Goal: Transaction & Acquisition: Book appointment/travel/reservation

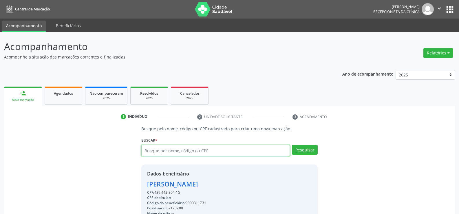
click at [186, 152] on input "text" at bounding box center [215, 151] width 149 height 12
type input "70547180434"
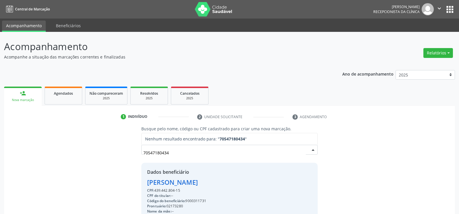
click at [162, 153] on input "70547180434" at bounding box center [224, 153] width 162 height 12
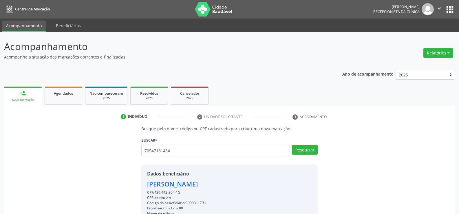
type input "70547181434"
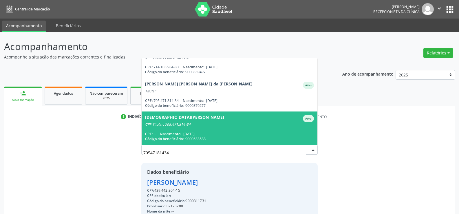
scroll to position [29, 0]
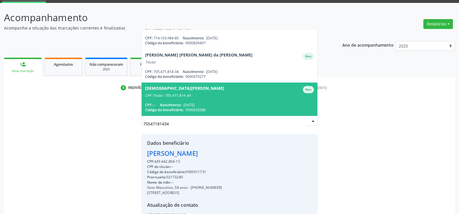
click at [175, 90] on div "[DEMOGRAPHIC_DATA][PERSON_NAME]" at bounding box center [184, 89] width 79 height 7
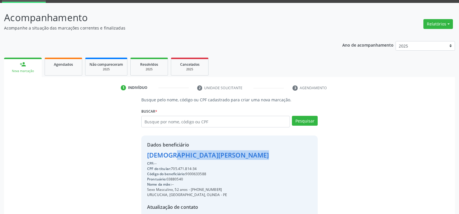
drag, startPoint x: 148, startPoint y: 156, endPoint x: 274, endPoint y: 155, distance: 126.0
click at [274, 155] on div "Dados beneficiário [PERSON_NAME] CPF: -- CPF do titular: 705.471.814-34 Código …" at bounding box center [229, 191] width 176 height 111
copy div "[DEMOGRAPHIC_DATA][PERSON_NAME]"
click at [61, 64] on span "Agendados" at bounding box center [63, 64] width 19 height 5
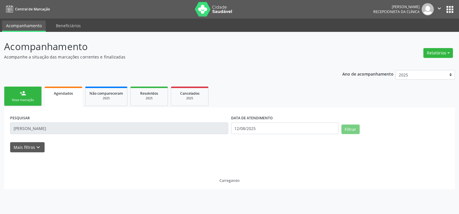
scroll to position [0, 0]
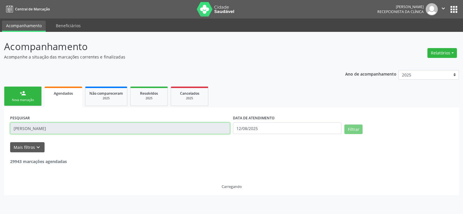
click at [41, 129] on input "[PERSON_NAME]" at bounding box center [120, 128] width 220 height 12
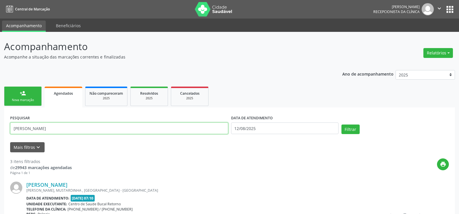
click at [41, 129] on input "[PERSON_NAME]" at bounding box center [119, 128] width 218 height 12
paste input "[DEMOGRAPHIC_DATA][PERSON_NAME]"
type input "[DEMOGRAPHIC_DATA][PERSON_NAME]"
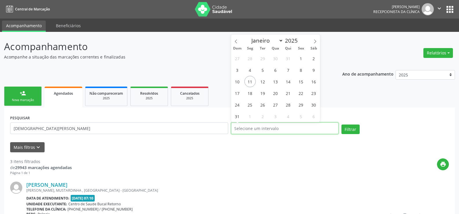
click at [341, 125] on button "Filtrar" at bounding box center [350, 130] width 18 height 10
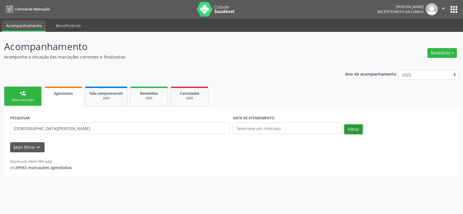
click at [355, 129] on button "Filtrar" at bounding box center [354, 130] width 18 height 10
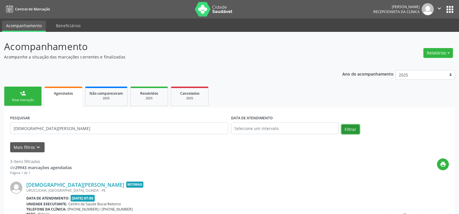
click at [355, 129] on button "Filtrar" at bounding box center [350, 130] width 18 height 10
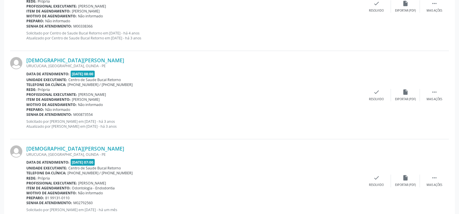
scroll to position [203, 0]
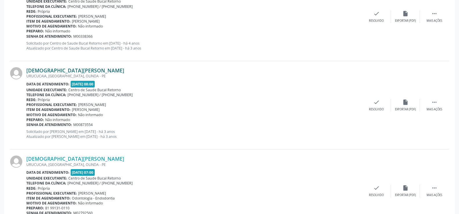
click at [54, 68] on link "[DEMOGRAPHIC_DATA][PERSON_NAME]" at bounding box center [75, 70] width 98 height 6
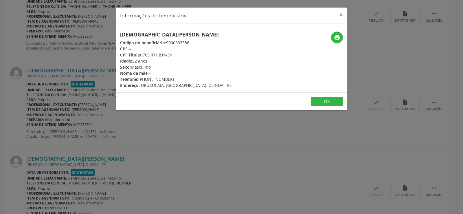
drag, startPoint x: 145, startPoint y: 55, endPoint x: 190, endPoint y: 57, distance: 45.2
click at [190, 57] on div "CPF Titular: 705.471.814-34" at bounding box center [176, 55] width 112 height 6
click at [178, 56] on div "CPF Titular: 705.471.814-34" at bounding box center [176, 55] width 112 height 6
drag, startPoint x: 142, startPoint y: 55, endPoint x: 193, endPoint y: 56, distance: 51.0
click at [193, 56] on div "CPF Titular: 705.471.814-34" at bounding box center [176, 55] width 112 height 6
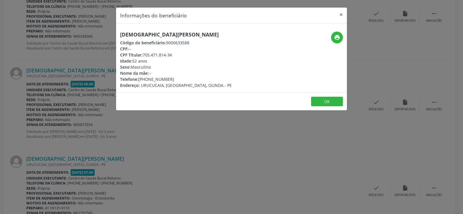
copy div "705.471.814-34"
click at [339, 16] on button "×" at bounding box center [342, 15] width 12 height 14
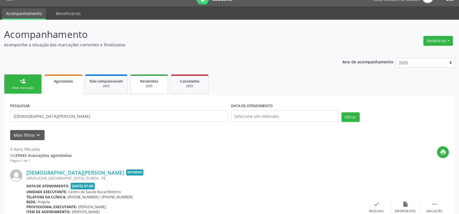
scroll to position [0, 0]
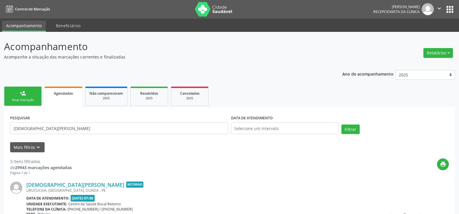
click at [24, 88] on link "person_add Nova marcação" at bounding box center [23, 96] width 38 height 19
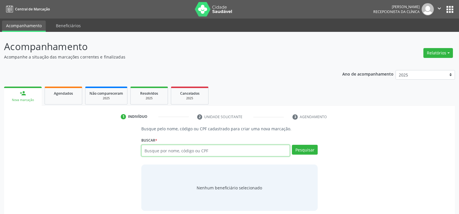
click at [199, 151] on input "text" at bounding box center [215, 151] width 149 height 12
paste input "705.471.814-34"
type input "705.471.814-34"
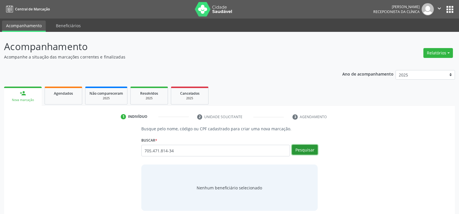
click at [304, 149] on button "Pesquisar" at bounding box center [305, 150] width 26 height 10
type input "705.471.814-34"
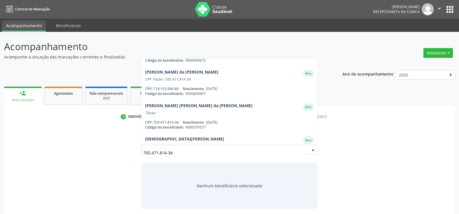
scroll to position [114, 0]
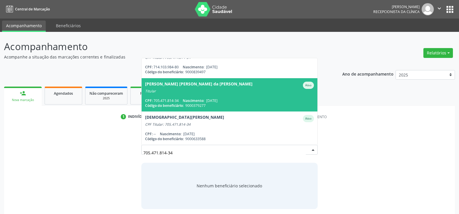
click at [228, 91] on div "Titular" at bounding box center [229, 91] width 169 height 5
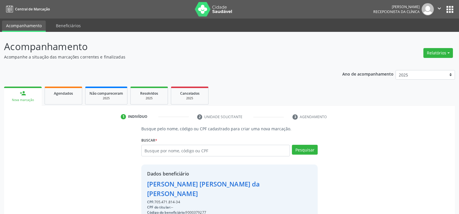
drag, startPoint x: 149, startPoint y: 184, endPoint x: 290, endPoint y: 183, distance: 141.6
copy div "[PERSON_NAME] [PERSON_NAME] da [PERSON_NAME]"
click at [51, 94] on div "Agendados" at bounding box center [63, 93] width 29 height 6
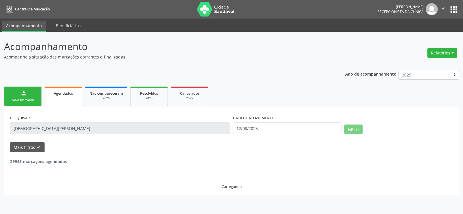
click at [35, 127] on input "[DEMOGRAPHIC_DATA][PERSON_NAME]" at bounding box center [120, 128] width 220 height 12
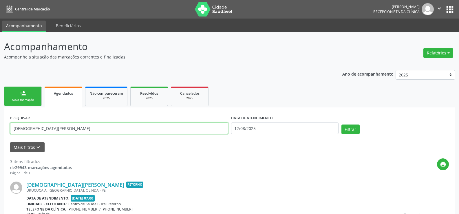
click at [35, 127] on input "[DEMOGRAPHIC_DATA][PERSON_NAME]" at bounding box center [119, 128] width 218 height 12
paste input "[PERSON_NAME]"
type input "[PERSON_NAME] [PERSON_NAME] da [PERSON_NAME]"
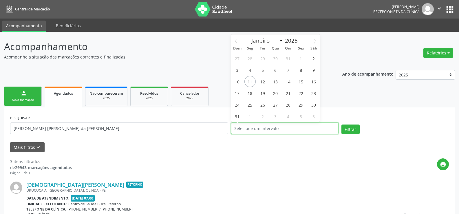
click at [341, 125] on button "Filtrar" at bounding box center [350, 130] width 18 height 10
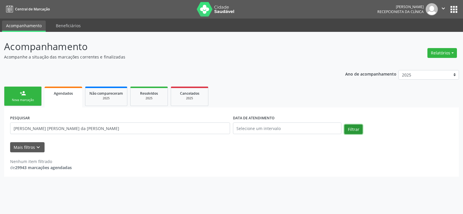
click at [355, 127] on button "Filtrar" at bounding box center [354, 130] width 18 height 10
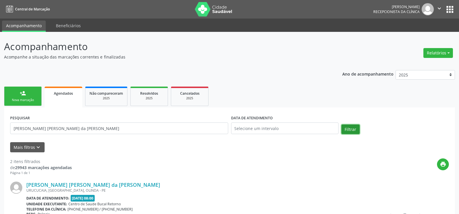
click at [355, 127] on button "Filtrar" at bounding box center [350, 130] width 18 height 10
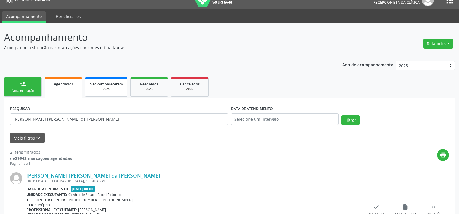
scroll to position [0, 0]
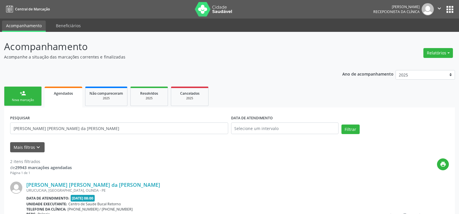
click at [43, 95] on ul "person_add Nova marcação Agendados Não compareceram 2025 Resolvidos 2025 Cancel…" at bounding box center [229, 96] width 451 height 22
click at [20, 95] on div "person_add" at bounding box center [23, 93] width 6 height 6
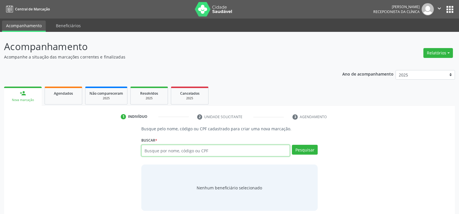
click at [193, 151] on input "text" at bounding box center [215, 151] width 149 height 12
type input "18504798445"
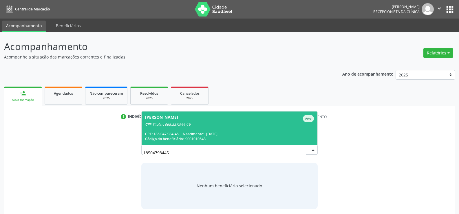
click at [188, 129] on span "[PERSON_NAME] Ativo CPF Titular: 068.557.944-16 CPF: 185.047.984-45 Nascimento:…" at bounding box center [230, 127] width 176 height 33
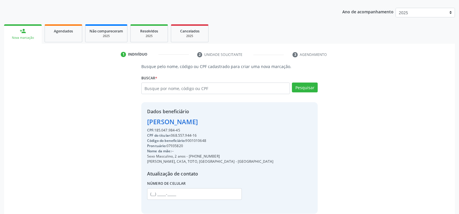
scroll to position [92, 0]
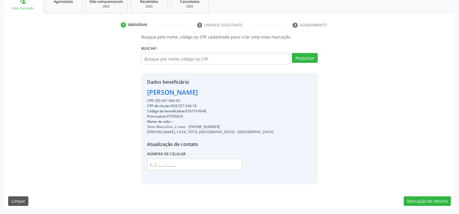
drag, startPoint x: 173, startPoint y: 107, endPoint x: 220, endPoint y: 107, distance: 47.8
click at [220, 107] on div "CPF do titular: 068.557.944-16" at bounding box center [210, 105] width 127 height 5
copy div "068.557.944-16"
drag, startPoint x: 148, startPoint y: 92, endPoint x: 224, endPoint y: 91, distance: 76.5
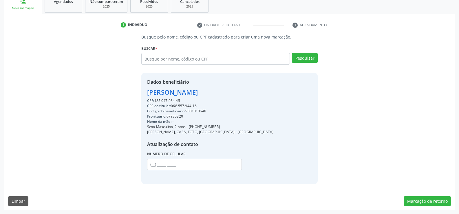
click at [224, 91] on div "Dados beneficiário [PERSON_NAME] CPF: 185.047.984-45 CPF do titular: 068.557.94…" at bounding box center [229, 128] width 176 height 111
copy div "[PERSON_NAME]"
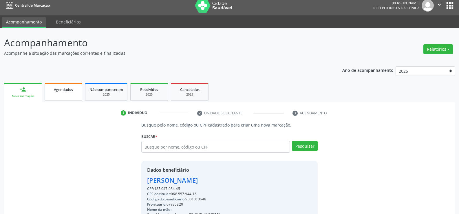
scroll to position [0, 0]
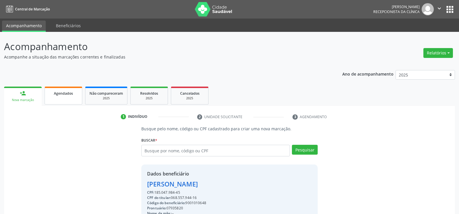
click at [59, 91] on span "Agendados" at bounding box center [63, 93] width 19 height 5
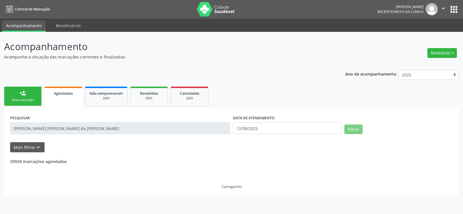
click at [49, 129] on input "[PERSON_NAME] [PERSON_NAME] da [PERSON_NAME]" at bounding box center [120, 128] width 220 height 12
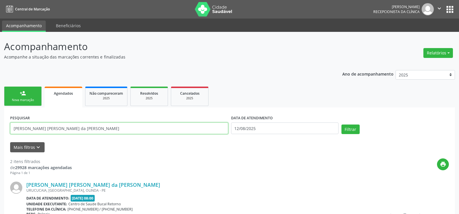
click at [49, 129] on input "[PERSON_NAME] [PERSON_NAME] da [PERSON_NAME]" at bounding box center [119, 128] width 218 height 12
paste input "[PERSON_NAME]"
type input "[PERSON_NAME]"
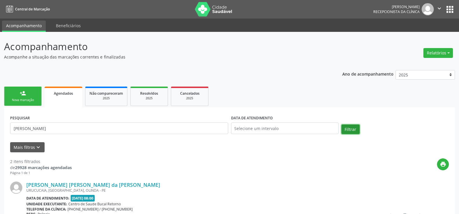
click at [354, 129] on button "Filtrar" at bounding box center [350, 130] width 18 height 10
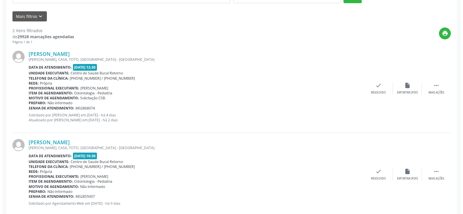
scroll to position [143, 0]
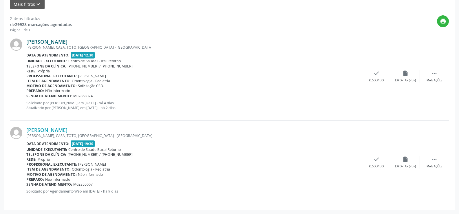
click at [58, 41] on link "[PERSON_NAME]" at bounding box center [46, 42] width 41 height 6
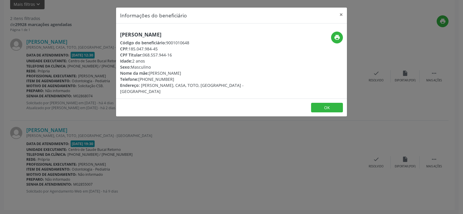
drag, startPoint x: 144, startPoint y: 54, endPoint x: 182, endPoint y: 56, distance: 38.0
click at [182, 56] on div "CPF Titular: 068.557.944-16" at bounding box center [193, 55] width 146 height 6
copy div "068.557.944-16"
click at [338, 12] on button "×" at bounding box center [342, 15] width 12 height 14
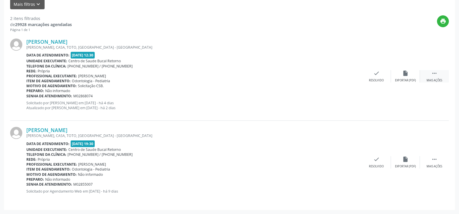
click at [433, 77] on div " Mais ações" at bounding box center [434, 76] width 29 height 12
click at [376, 79] on div "Cancelar" at bounding box center [376, 80] width 14 height 4
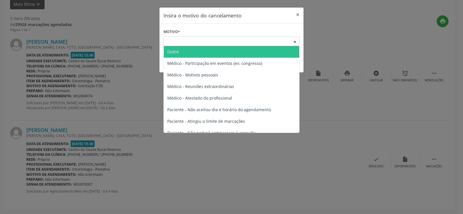
click at [279, 43] on div "Escolha o motivo" at bounding box center [232, 41] width 136 height 10
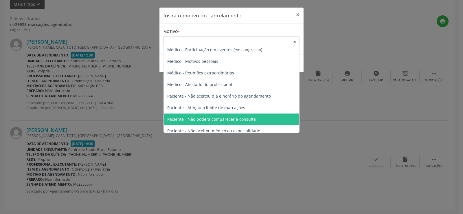
scroll to position [0, 0]
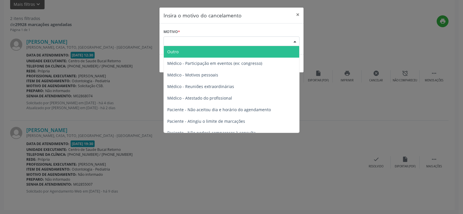
click at [218, 46] on span "Outro" at bounding box center [232, 52] width 136 height 12
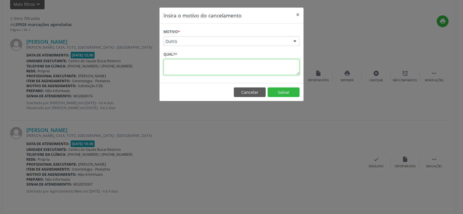
click at [195, 66] on textarea at bounding box center [232, 67] width 136 height 16
type textarea "paciente errado"
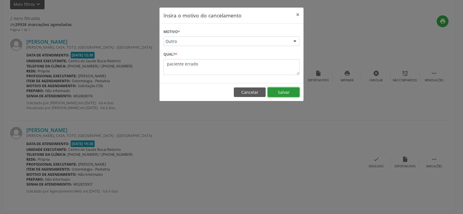
click at [292, 92] on button "Salvar" at bounding box center [284, 92] width 32 height 10
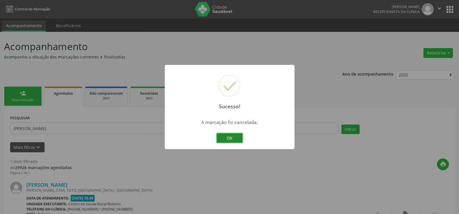
click at [235, 137] on button "OK" at bounding box center [230, 138] width 26 height 10
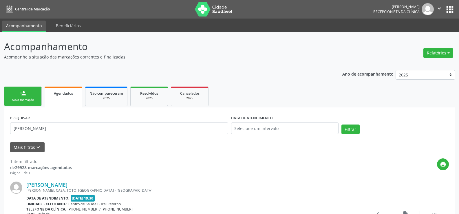
click at [24, 102] on div "Nova marcação" at bounding box center [22, 100] width 29 height 4
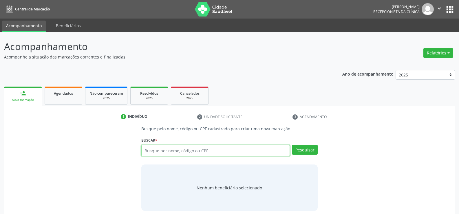
click at [202, 150] on input "text" at bounding box center [215, 151] width 149 height 12
paste input "068.557.944-16"
type input "068.557.944-16"
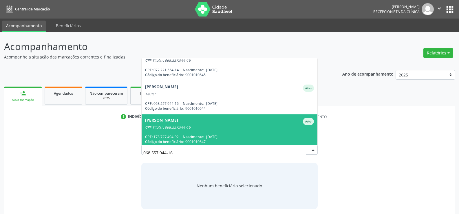
scroll to position [29, 0]
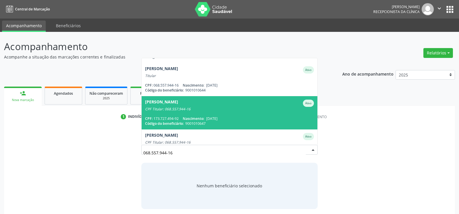
click at [193, 110] on div "CPF Titular: 068.557.944-16" at bounding box center [229, 109] width 169 height 5
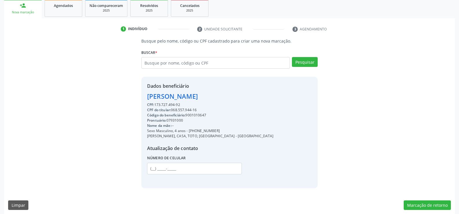
scroll to position [92, 0]
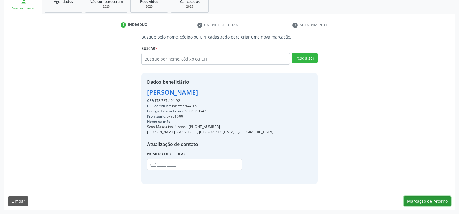
click at [431, 197] on button "Marcação de retorno" at bounding box center [427, 201] width 47 height 10
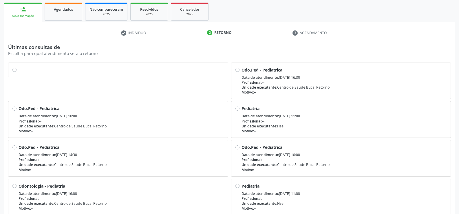
scroll to position [87, 0]
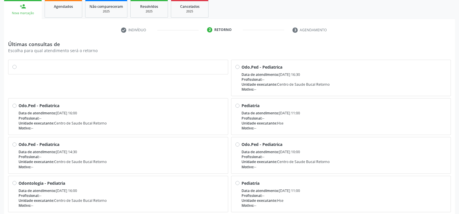
click at [19, 64] on label at bounding box center [121, 64] width 205 height 0
click at [13, 68] on input "radio" at bounding box center [14, 66] width 4 height 5
radio input "true"
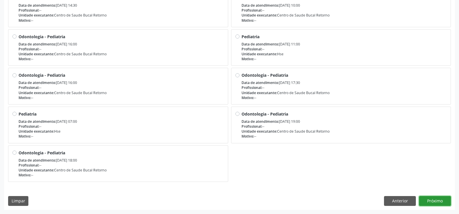
click at [436, 200] on button "Próximo" at bounding box center [435, 201] width 32 height 10
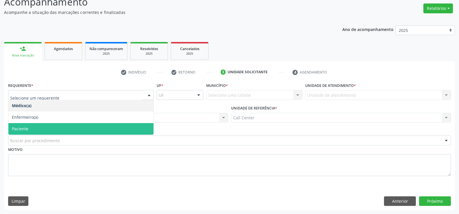
click at [33, 127] on span "Paciente" at bounding box center [80, 129] width 145 height 12
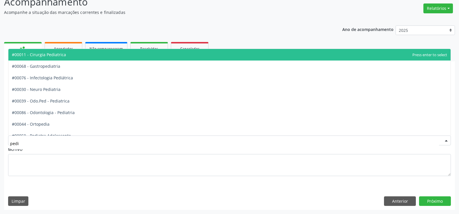
type input "pedia"
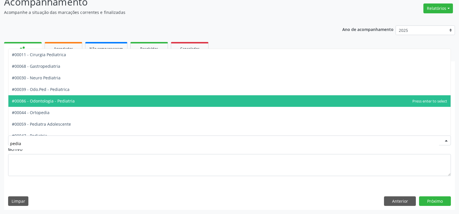
click at [69, 104] on span "#00086 - Odontologia - Pediatria" at bounding box center [229, 101] width 442 height 12
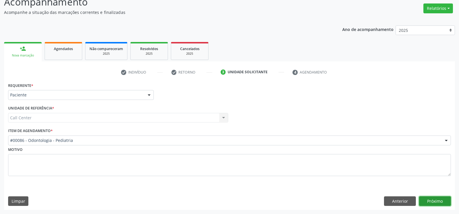
click at [437, 200] on button "Próximo" at bounding box center [435, 201] width 32 height 10
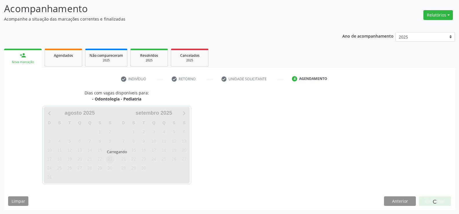
scroll to position [38, 0]
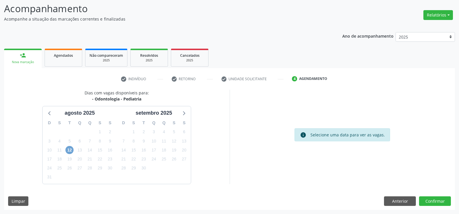
click at [69, 148] on span "12" at bounding box center [69, 150] width 8 height 8
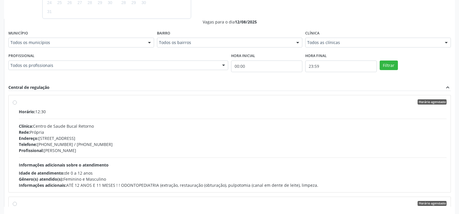
scroll to position [212, 0]
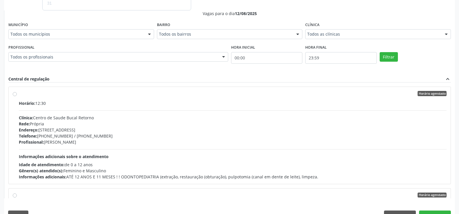
click at [12, 95] on div "Horário agendado Horário: 12:30 Clínica: [GEOGRAPHIC_DATA] Bucal Retorno Rede: …" at bounding box center [230, 135] width 442 height 97
radio input "true"
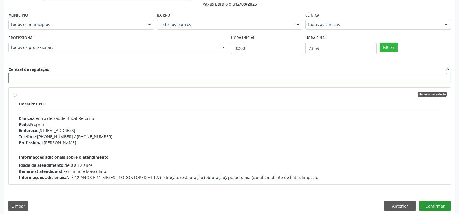
scroll to position [226, 0]
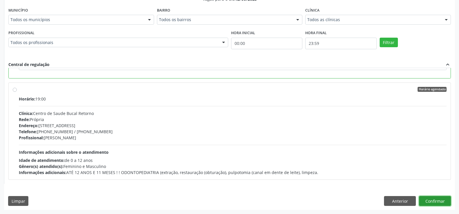
click at [436, 203] on button "Confirmar" at bounding box center [435, 201] width 32 height 10
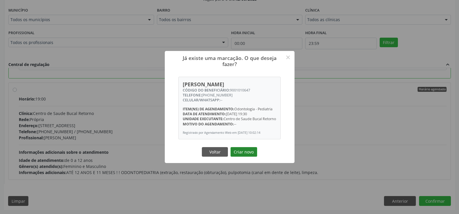
click at [242, 155] on button "Criar novo" at bounding box center [243, 152] width 27 height 10
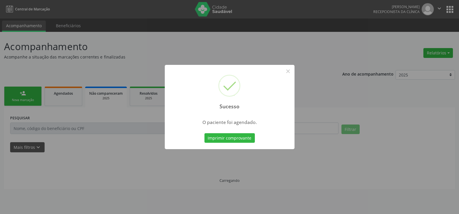
scroll to position [0, 0]
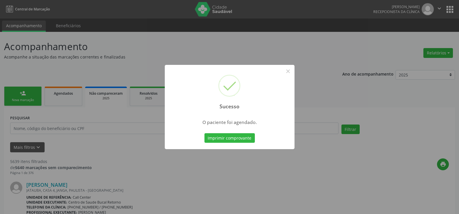
click at [20, 96] on div "Sucesso × O paciente foi agendado. Imprimir comprovante Cancel" at bounding box center [229, 107] width 459 height 214
